Goal: Information Seeking & Learning: Learn about a topic

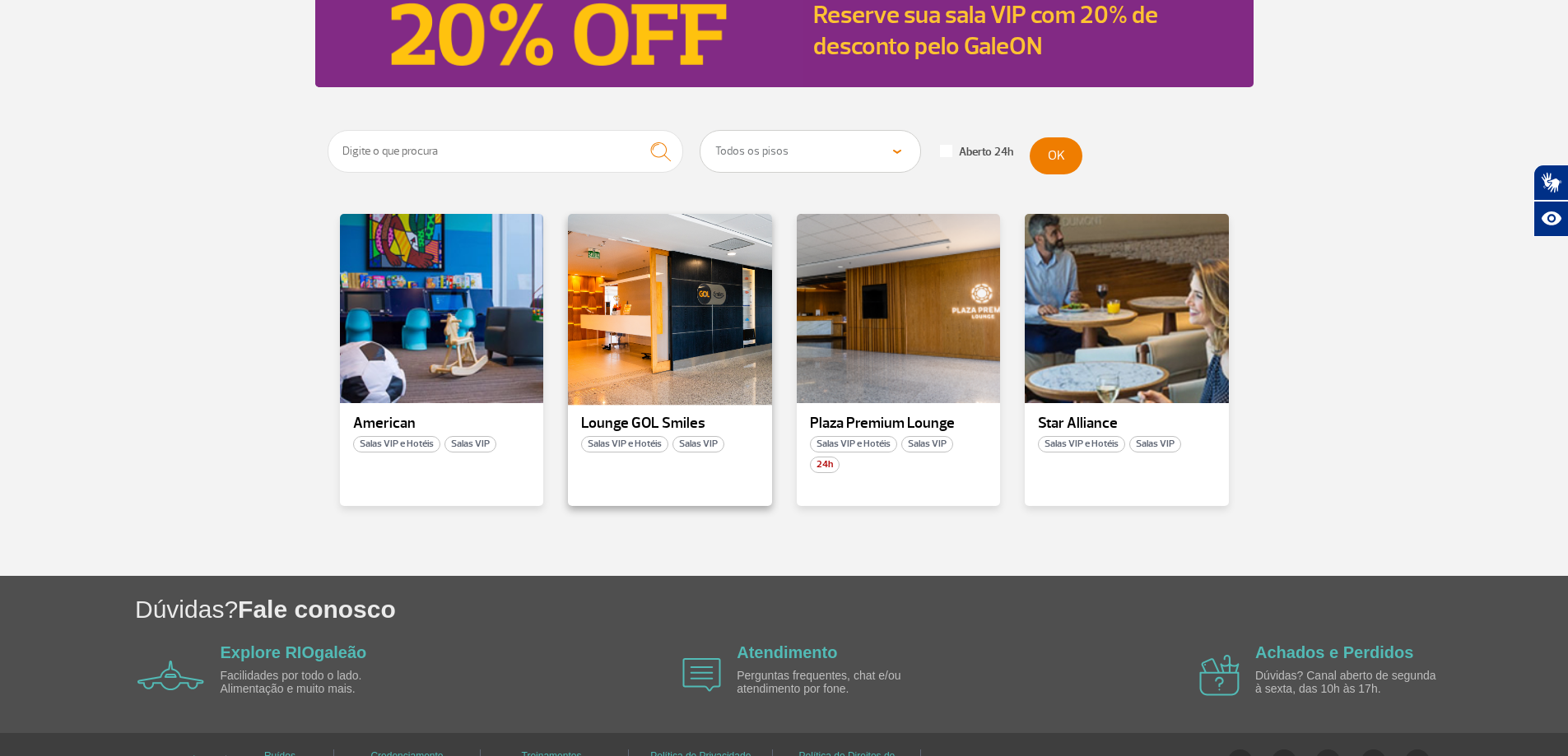
scroll to position [206, 0]
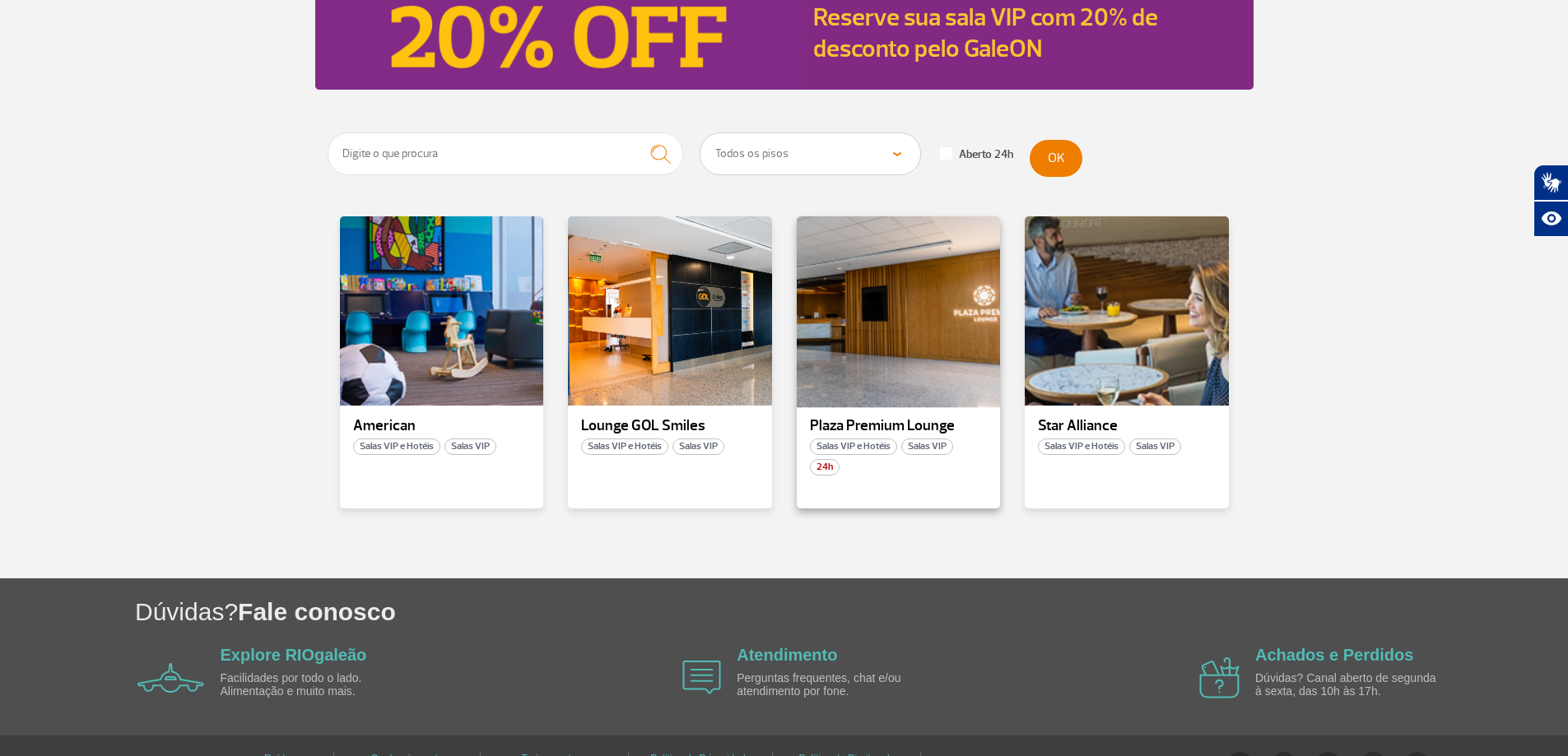
click at [904, 388] on div at bounding box center [898, 311] width 207 height 194
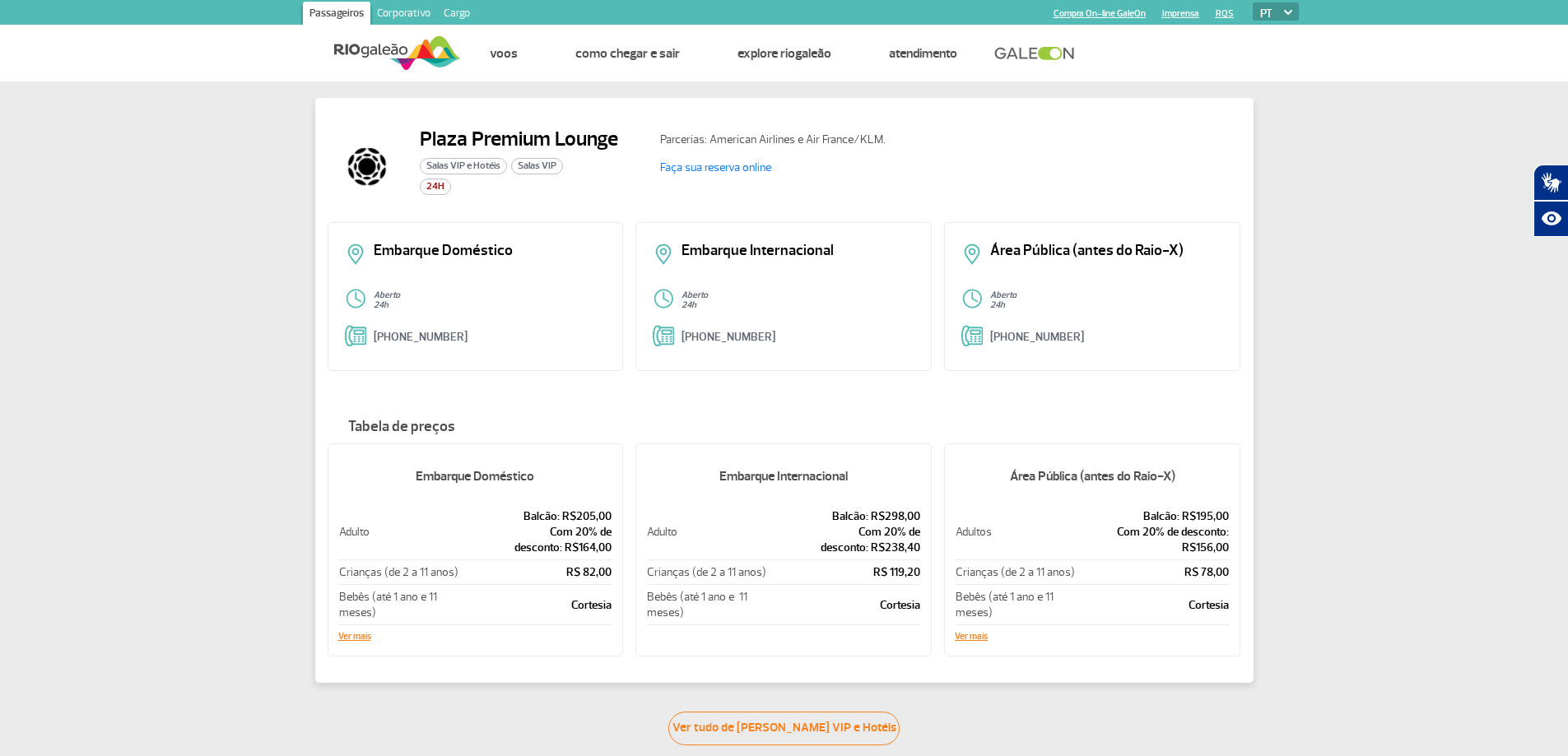
drag, startPoint x: 690, startPoint y: 247, endPoint x: 922, endPoint y: 386, distance: 270.5
click at [922, 386] on div "Plaza Premium Lounge Salas VIP e Hotéis Salas VIP 24H Parcerias: American Airli…" at bounding box center [784, 391] width 938 height 586
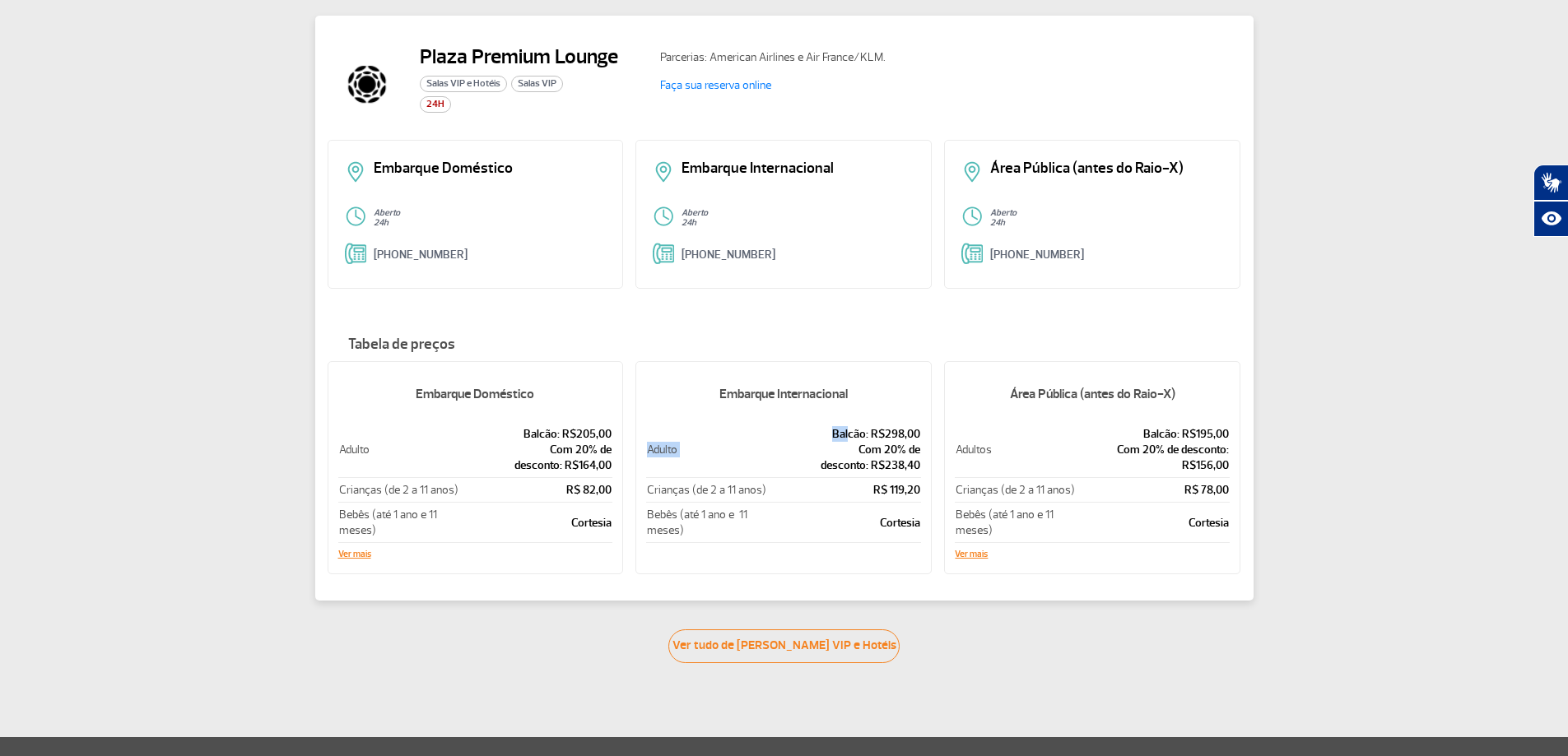
drag, startPoint x: 926, startPoint y: 469, endPoint x: 851, endPoint y: 427, distance: 86.0
click at [851, 427] on div "Embarque Internacional Adulto Balcão: R$298,00 Com 20% de desconto: R$238,40 Cr…" at bounding box center [784, 467] width 296 height 213
click at [843, 533] on td "Cortesia" at bounding box center [844, 523] width 152 height 40
click at [844, 650] on link "Ver tudo de [PERSON_NAME] VIP e Hotéis" at bounding box center [784, 646] width 231 height 34
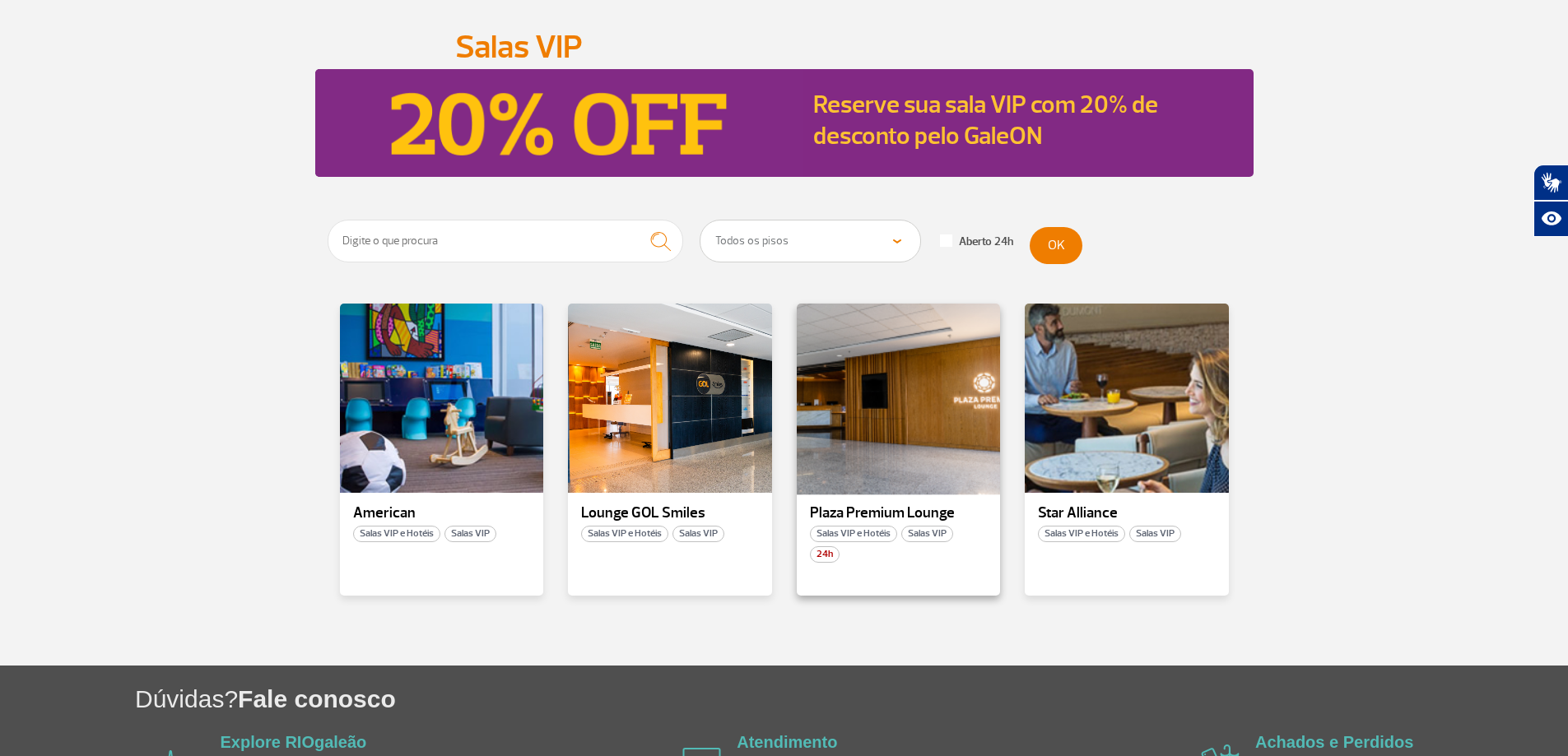
scroll to position [246, 0]
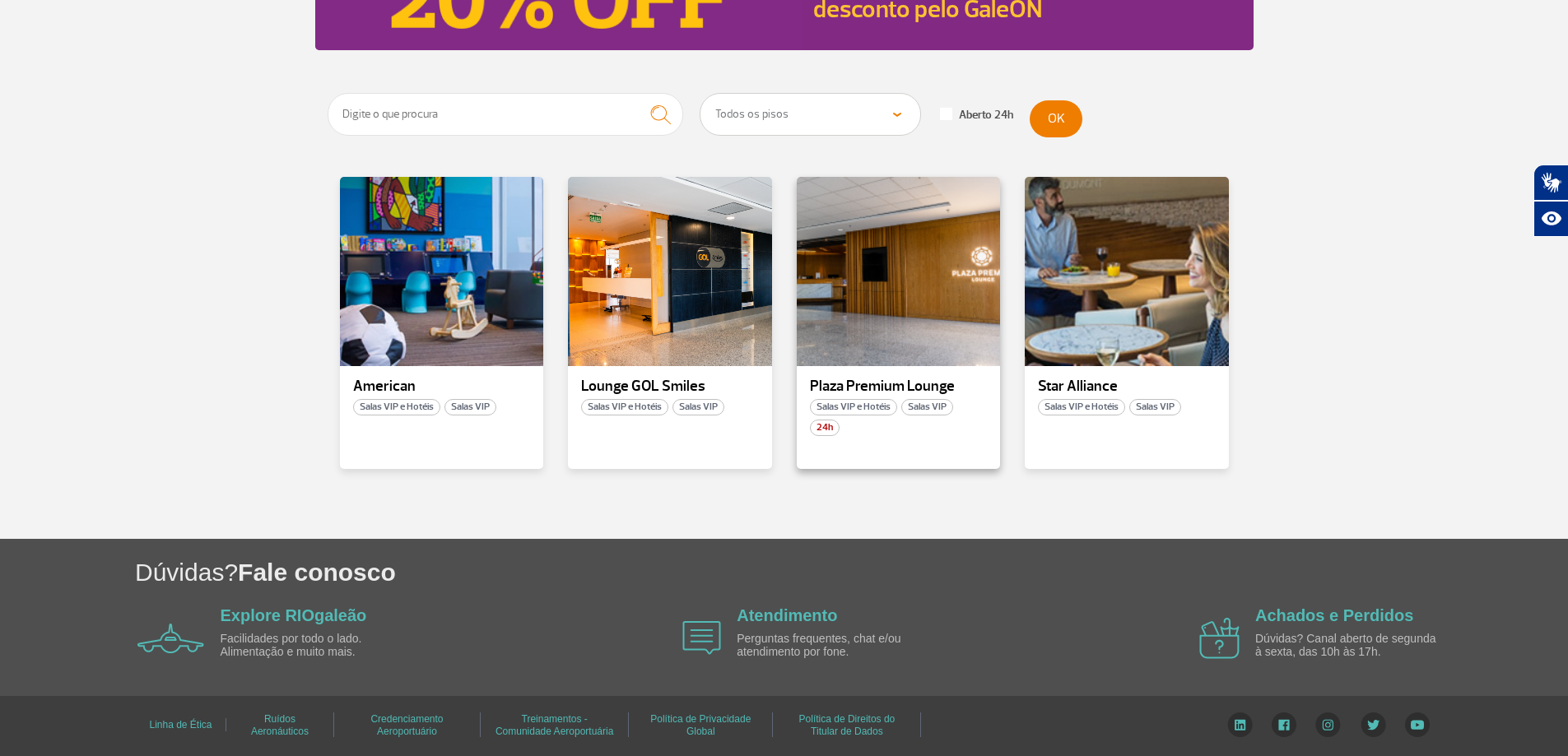
click at [893, 396] on div "Plaza Premium Lounge Salas VIP e Hotéis Salas VIP 24h" at bounding box center [898, 323] width 204 height 292
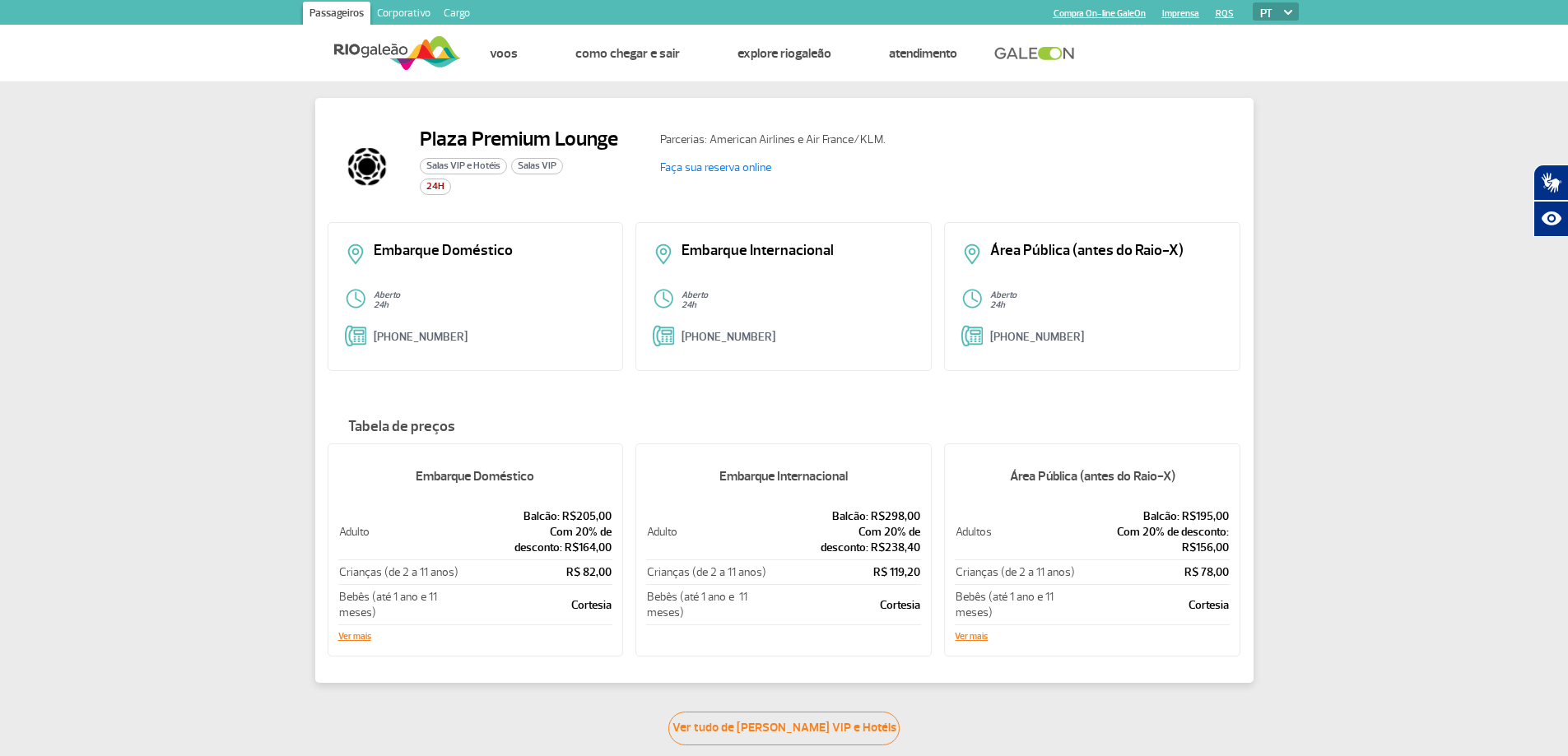
click at [804, 258] on p "Embarque Internacional" at bounding box center [798, 251] width 233 height 15
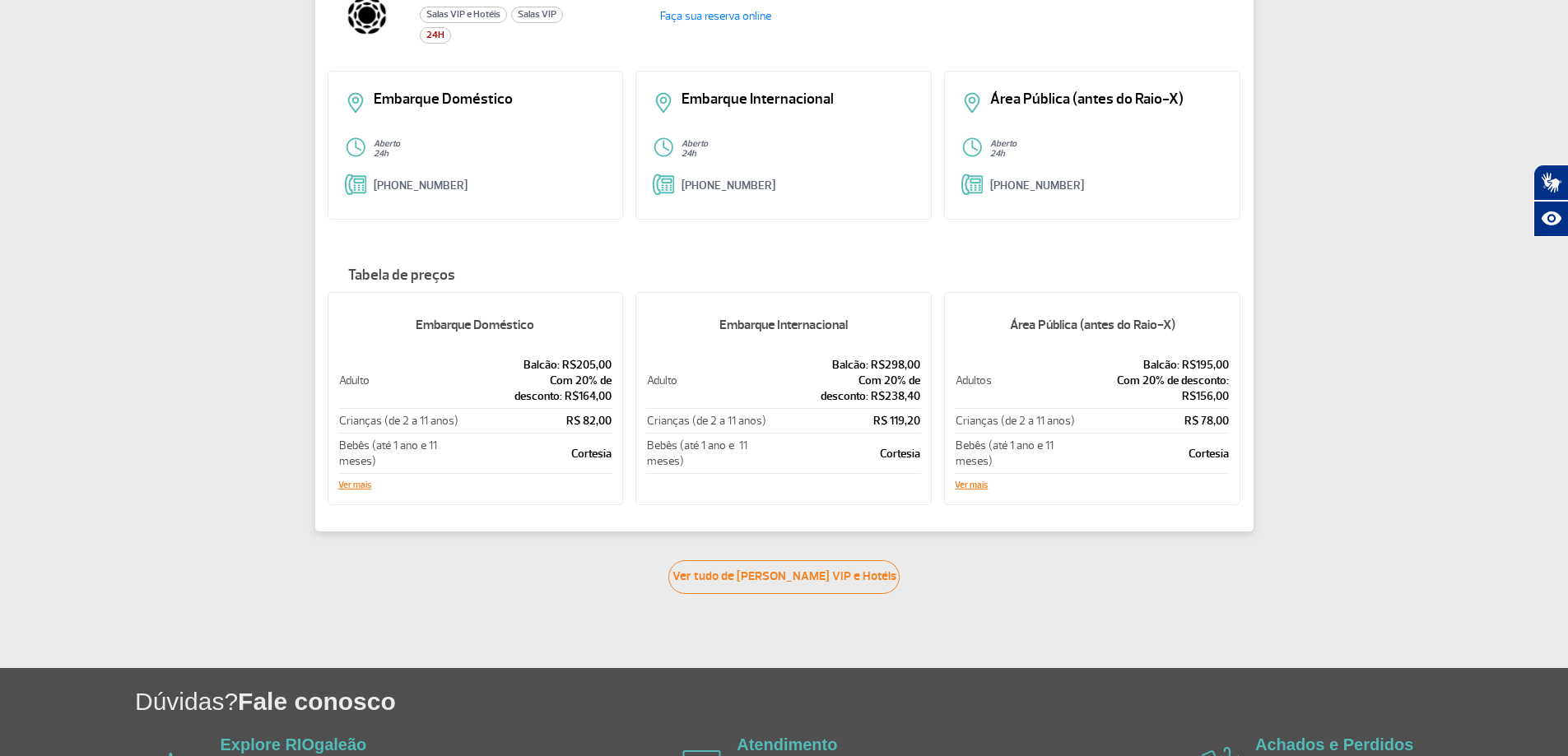
scroll to position [165, 0]
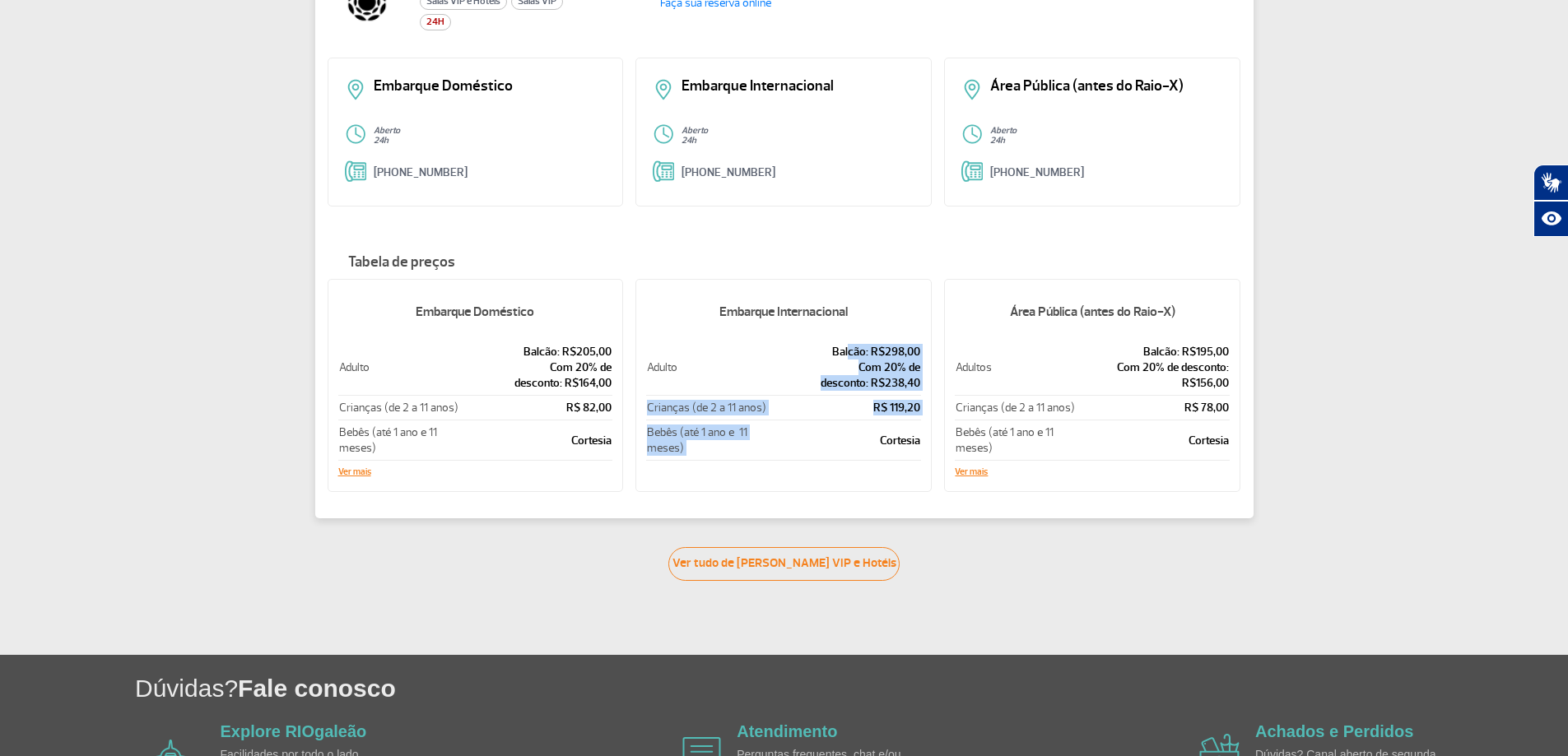
drag, startPoint x: 865, startPoint y: 444, endPoint x: 850, endPoint y: 344, distance: 101.1
click at [850, 344] on tbody "Adulto Balcão: R$298,00 Com 20% de desconto: R$238,40 Crianças (de 2 a 11 anos)…" at bounding box center [784, 400] width 275 height 121
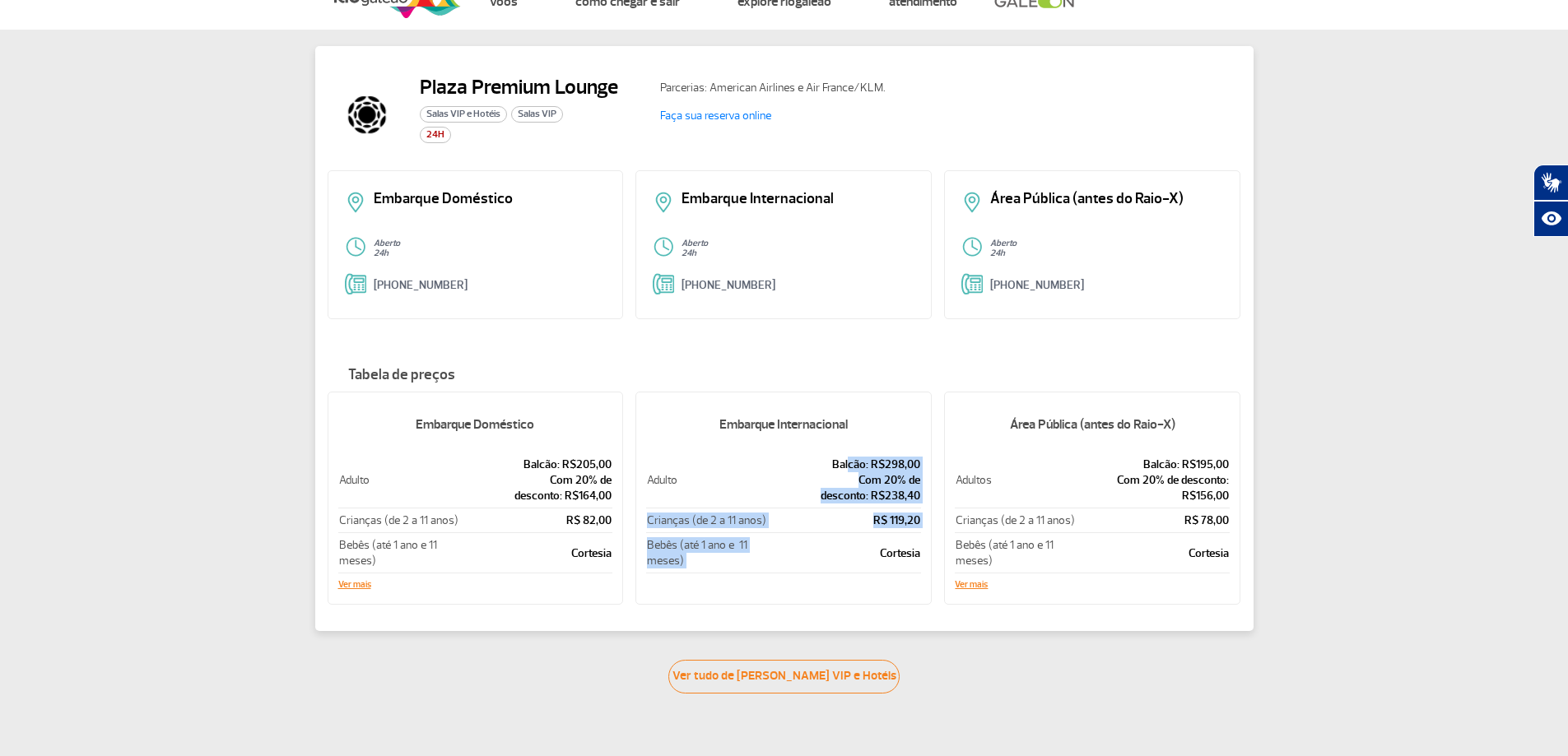
scroll to position [0, 0]
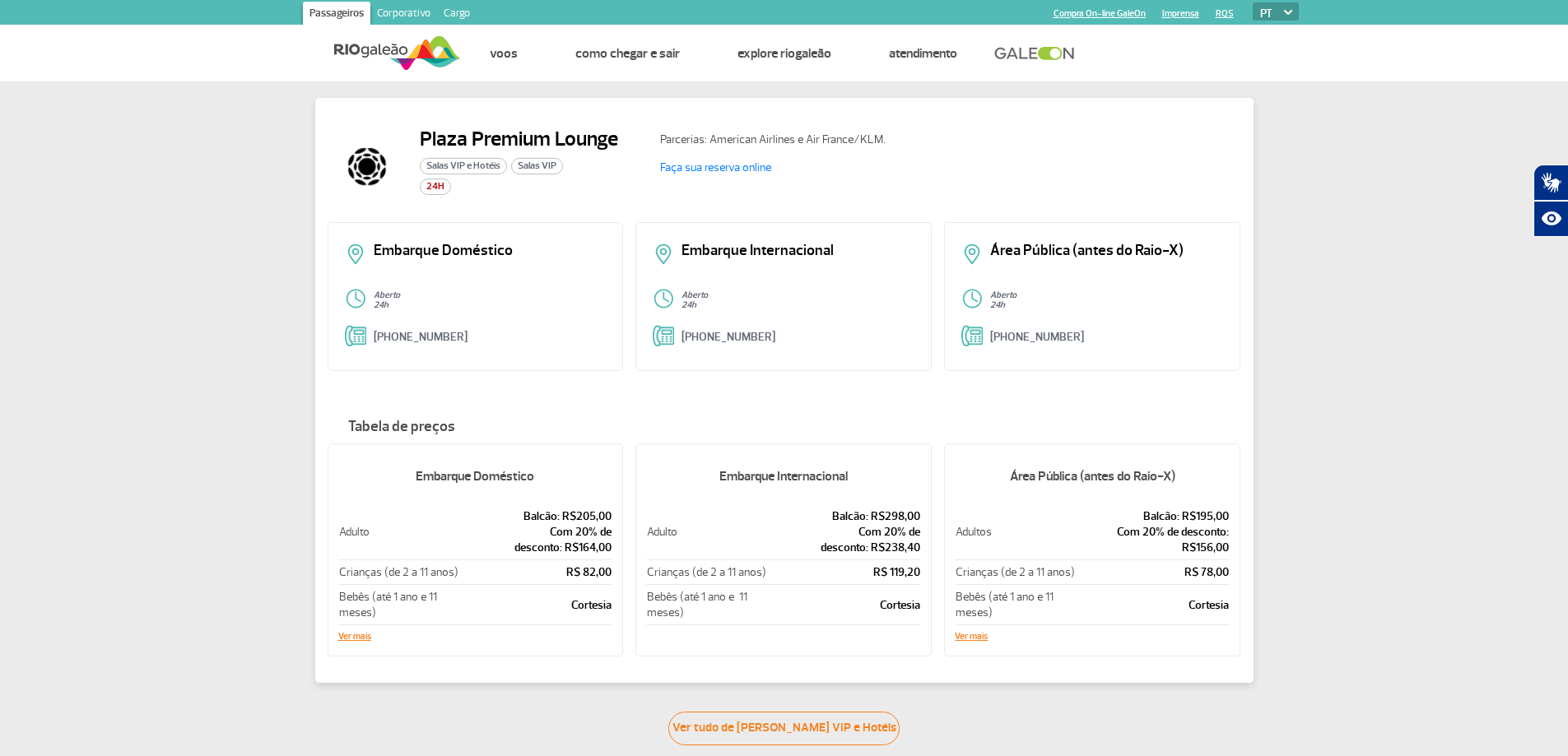
drag, startPoint x: 184, startPoint y: 2, endPoint x: 952, endPoint y: 151, distance: 782.3
click at [952, 151] on div "Parcerias: American Airlines e Air France/KLM. Faça sua reserva online" at bounding box center [944, 166] width 594 height 79
drag, startPoint x: 908, startPoint y: 149, endPoint x: 573, endPoint y: 156, distance: 335.1
click at [573, 156] on div "Plaza Premium Lounge Salas VIP e Hotéis Salas VIP 24H Parcerias: American Airli…" at bounding box center [784, 174] width 913 height 96
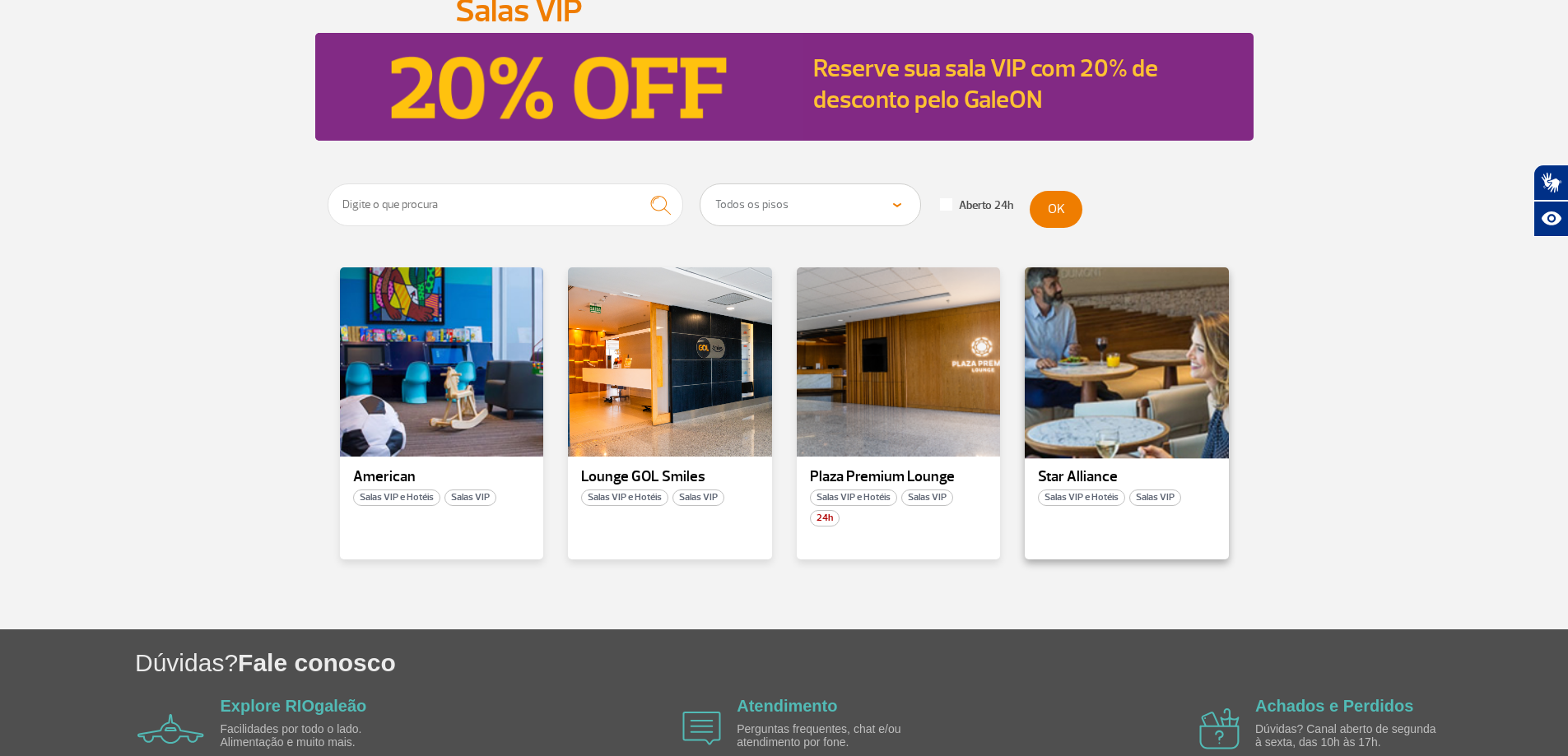
scroll to position [165, 0]
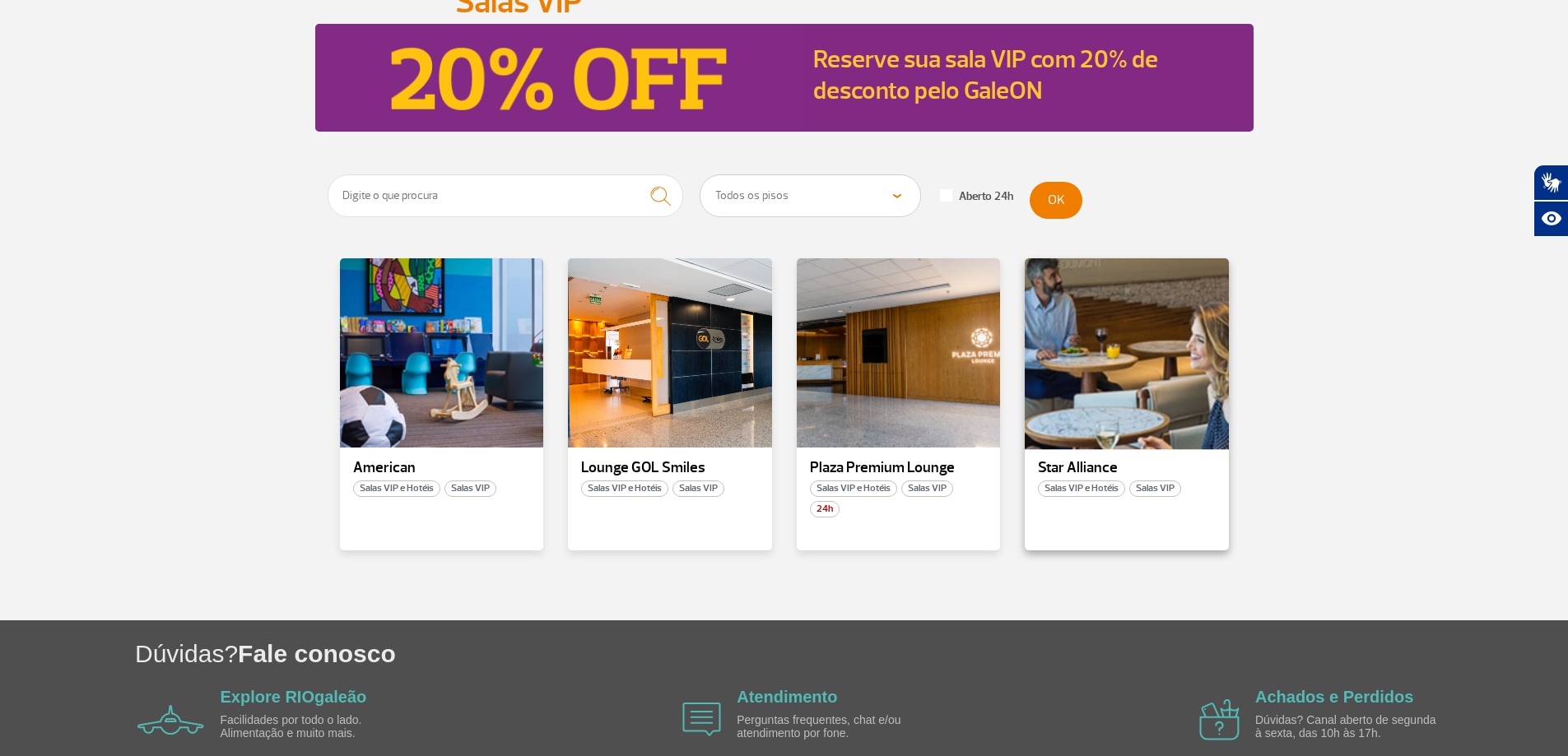
click at [1142, 447] on div at bounding box center [1126, 353] width 207 height 194
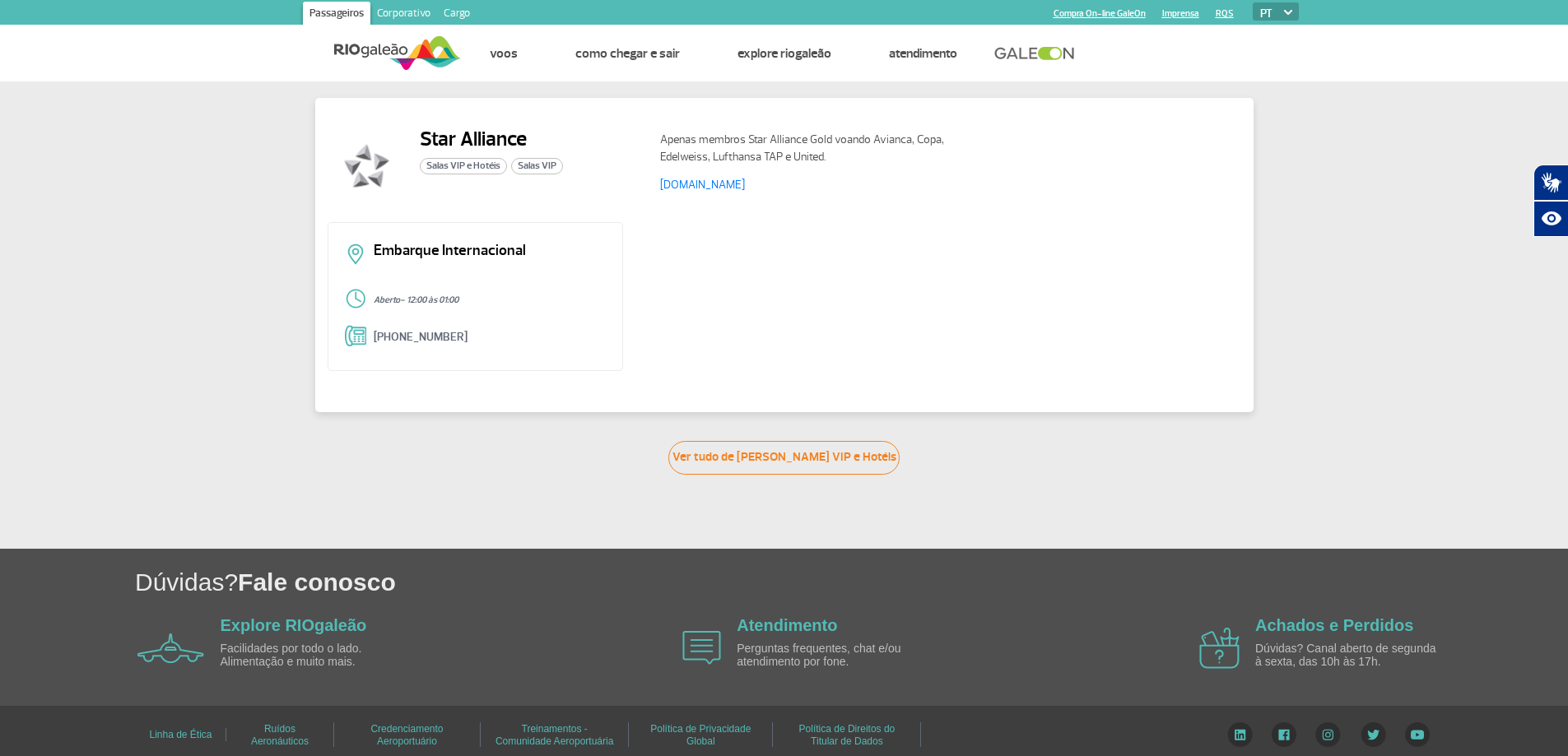
drag, startPoint x: 462, startPoint y: 299, endPoint x: 434, endPoint y: 300, distance: 28.0
click at [434, 300] on p "Aberto - 12:00 às 01:00" at bounding box center [490, 300] width 233 height 10
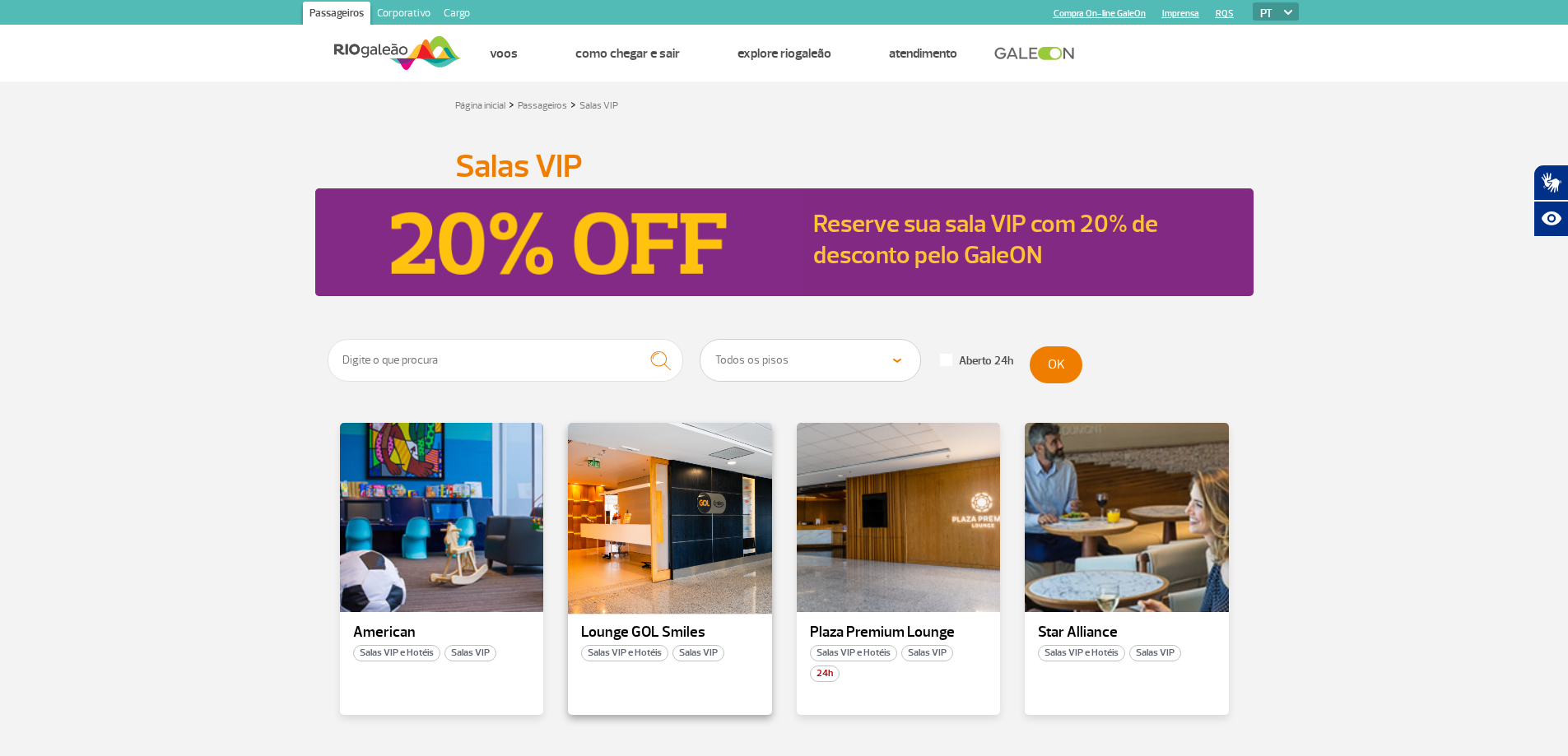
click at [643, 515] on div at bounding box center [670, 518] width 207 height 194
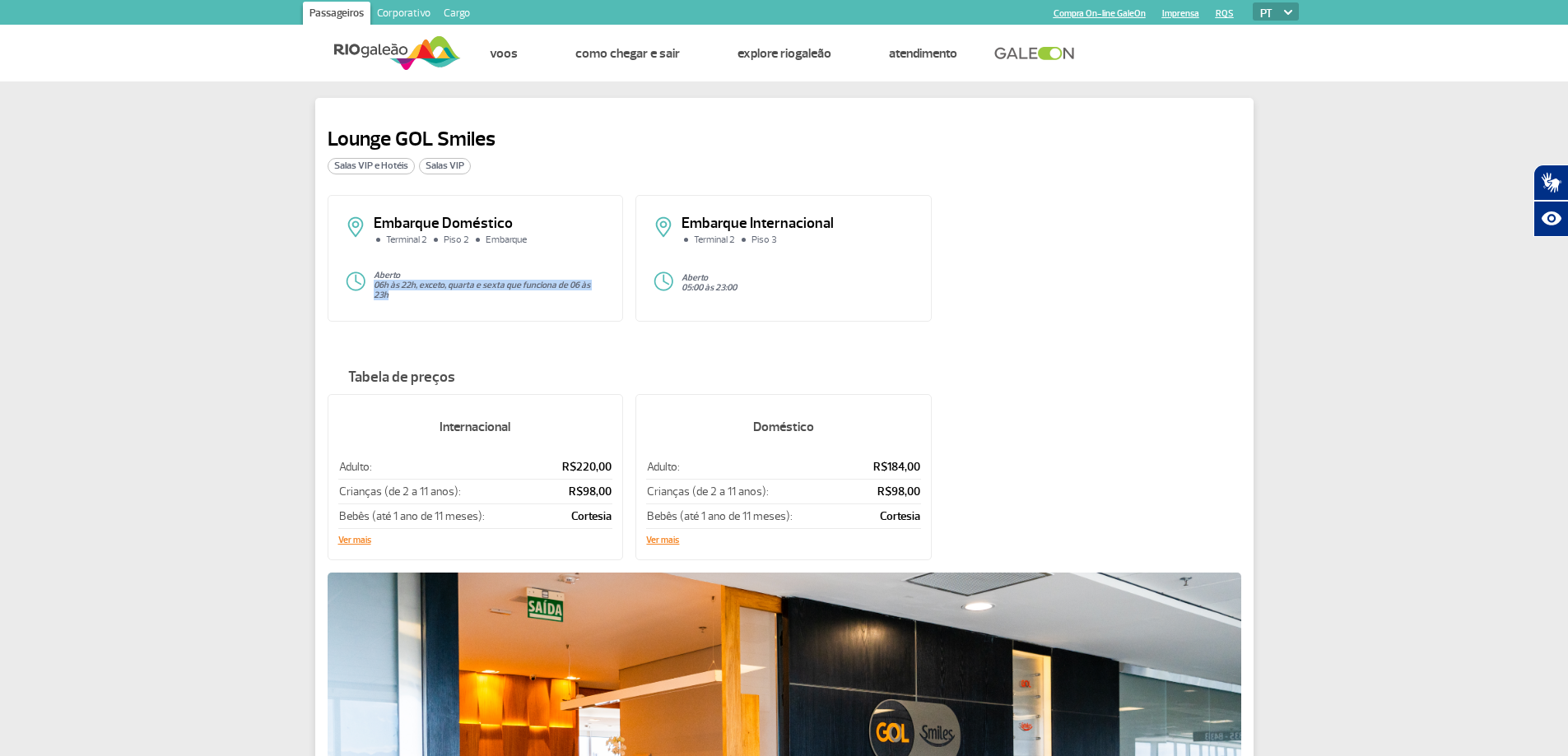
drag, startPoint x: 611, startPoint y: 285, endPoint x: 358, endPoint y: 301, distance: 253.5
click at [358, 301] on div "Embarque Doméstico Terminal 2 Piso 2 Embarque Aberto 06h às 22h, exceto, quarta…" at bounding box center [476, 259] width 296 height 126
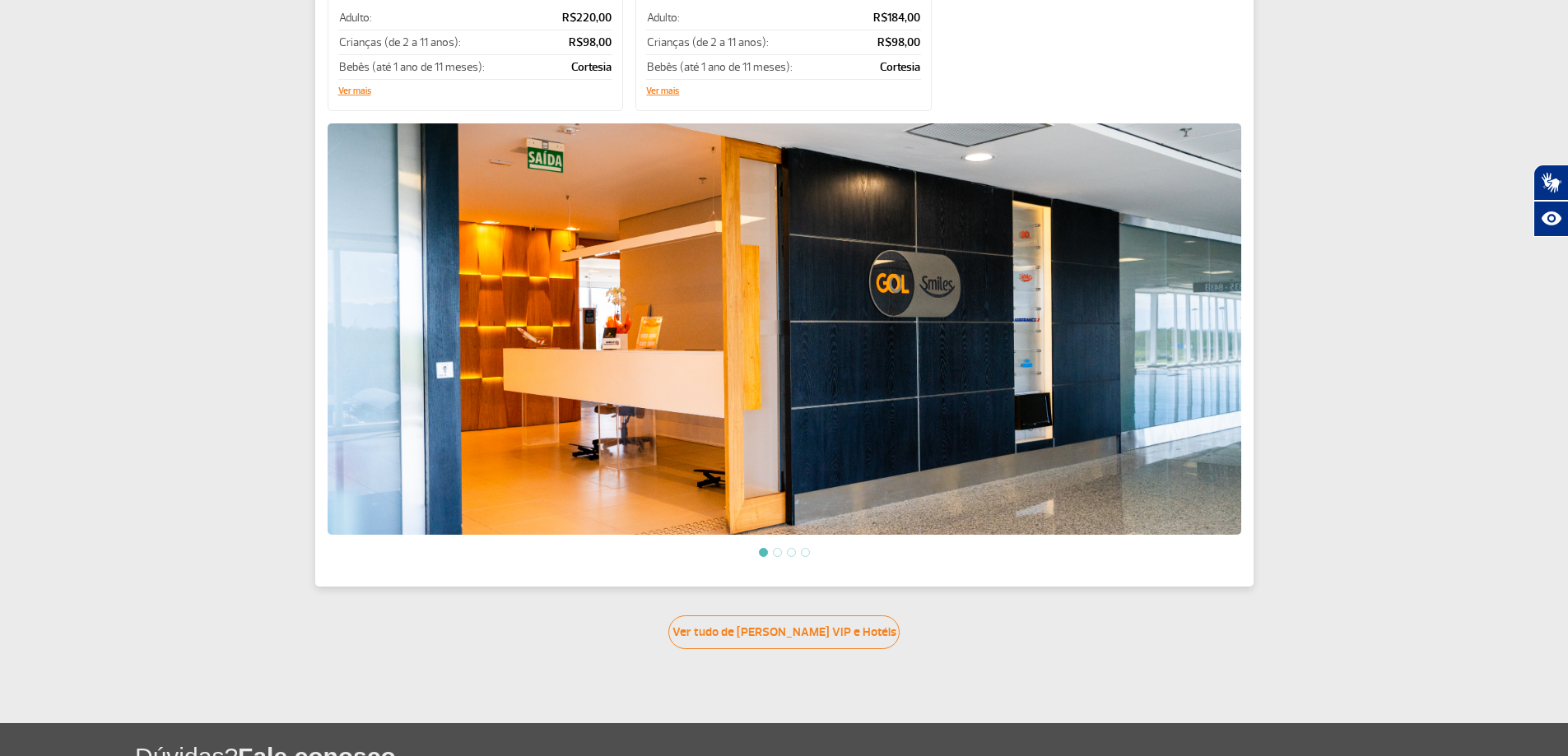
scroll to position [494, 0]
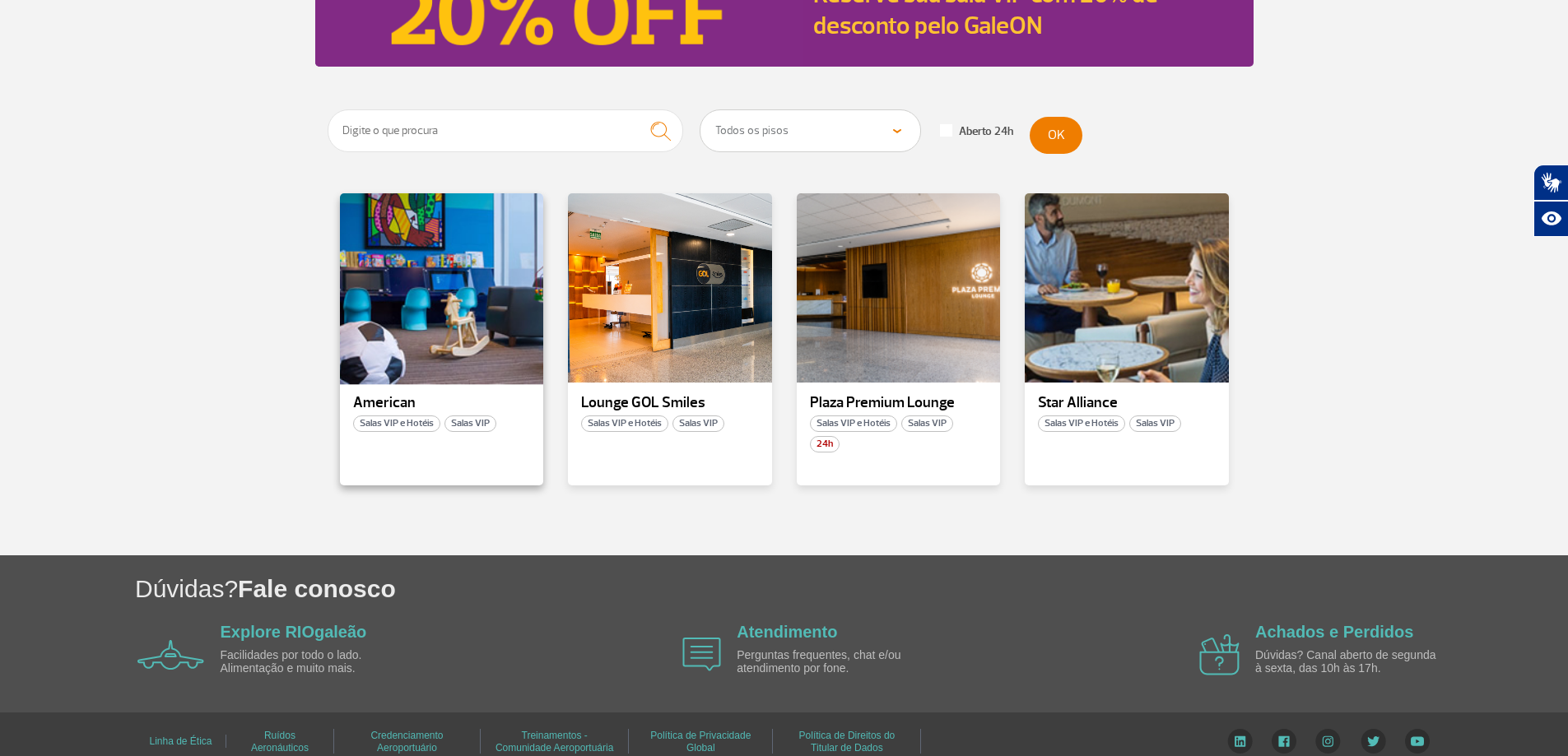
scroll to position [246, 0]
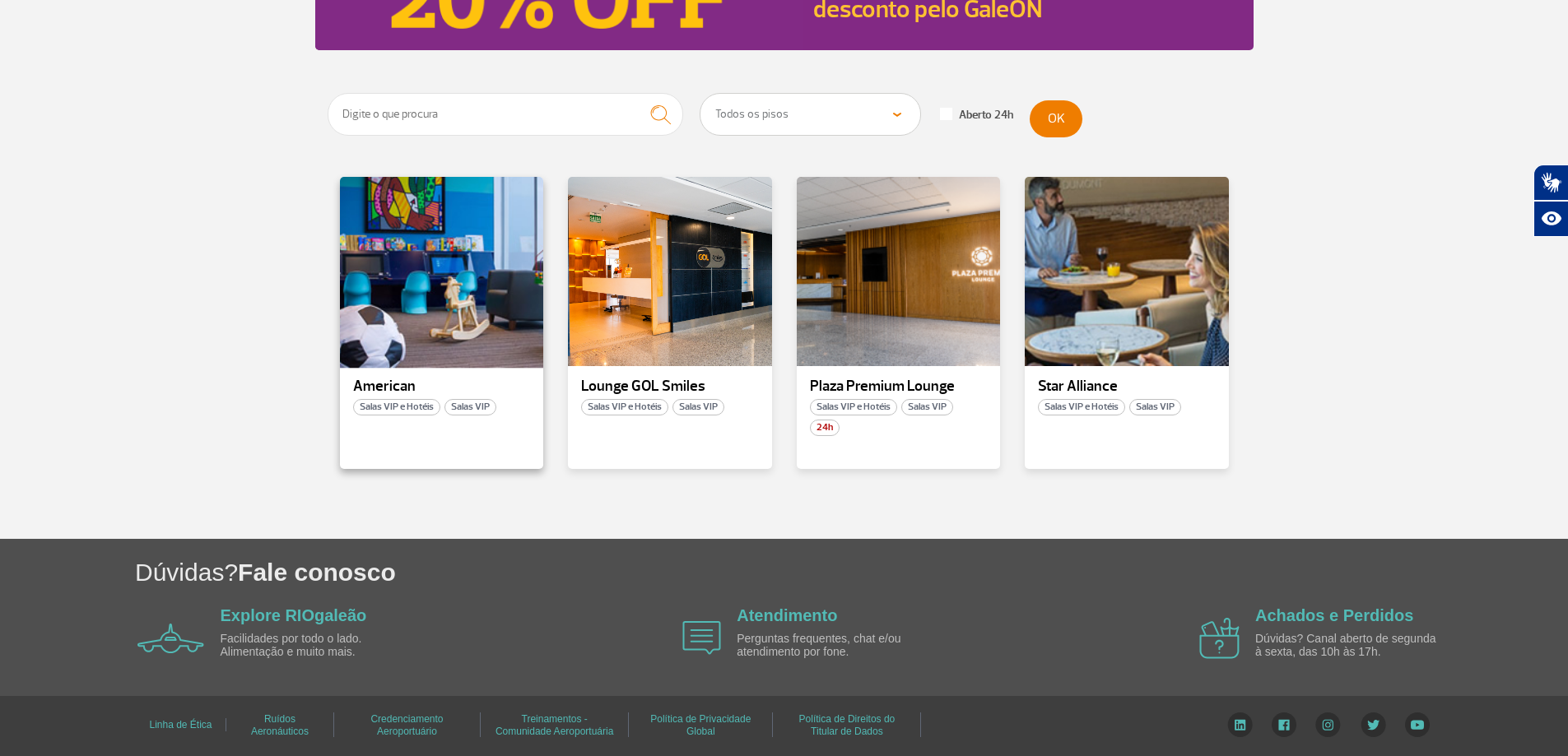
click at [452, 350] on div at bounding box center [441, 272] width 207 height 194
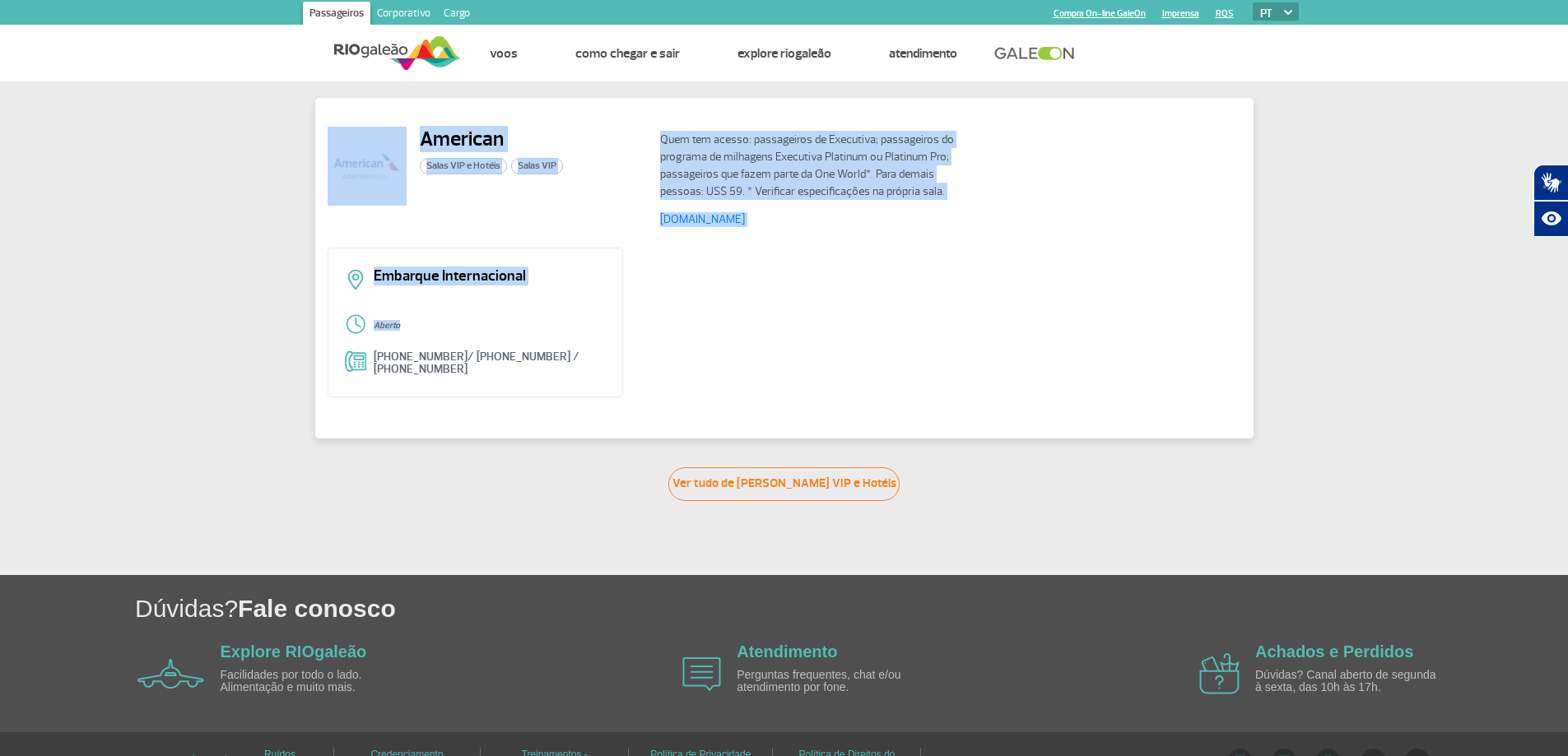
drag, startPoint x: 403, startPoint y: 324, endPoint x: 278, endPoint y: 175, distance: 194.5
click at [278, 175] on div "American Salas VIP e Hotéis Salas VIP Quem tem acesso: passageiros de Executiva…" at bounding box center [784, 291] width 1568 height 420
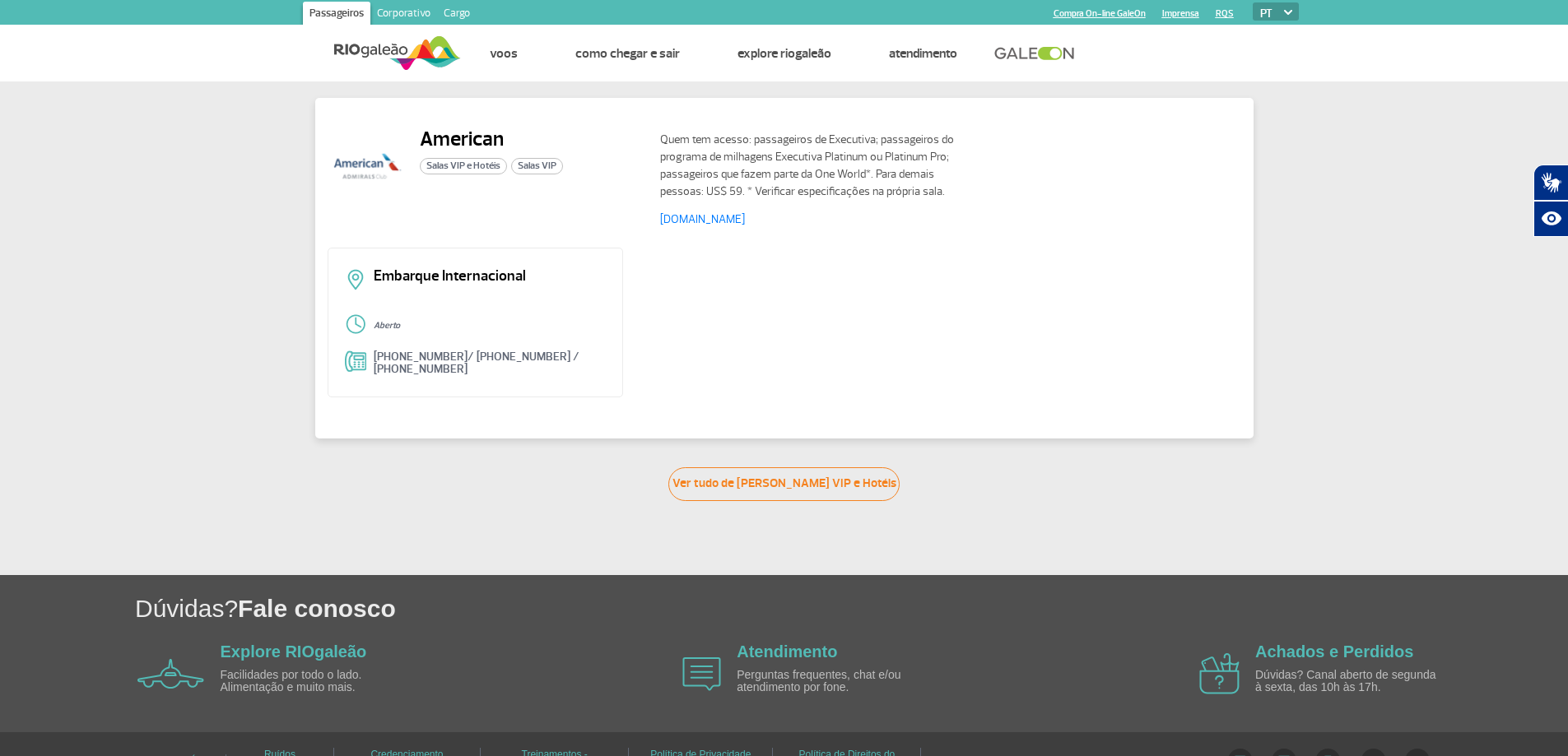
click at [684, 368] on div "Embarque Internacional Aberto [PHONE_NUMBER]/ [PHONE_NUMBER] / [PHONE_NUMBER]" at bounding box center [784, 329] width 913 height 162
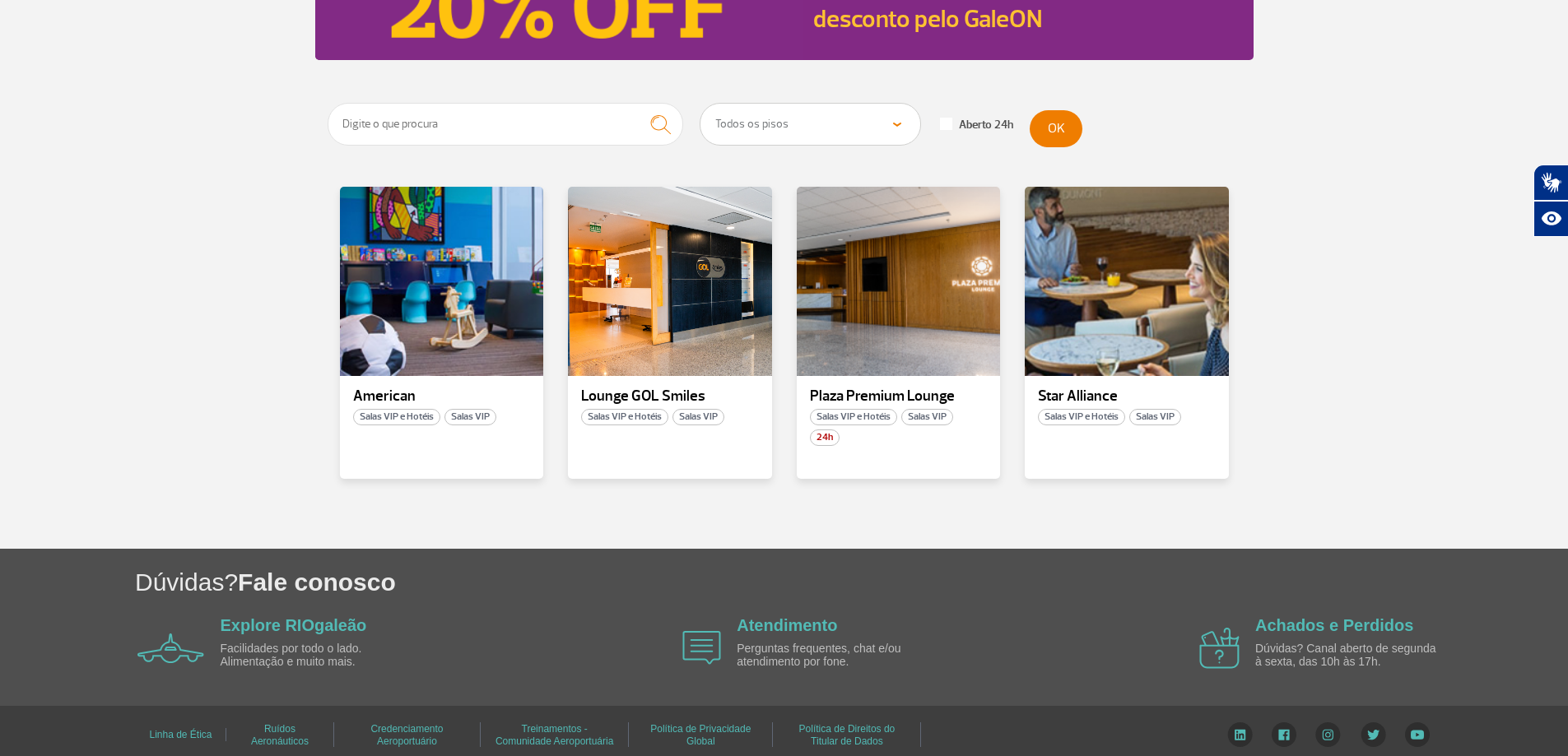
scroll to position [246, 0]
